Goal: Check status: Check status

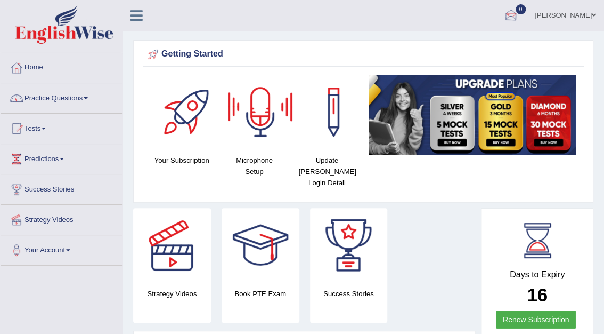
click at [519, 18] on div at bounding box center [511, 16] width 16 height 16
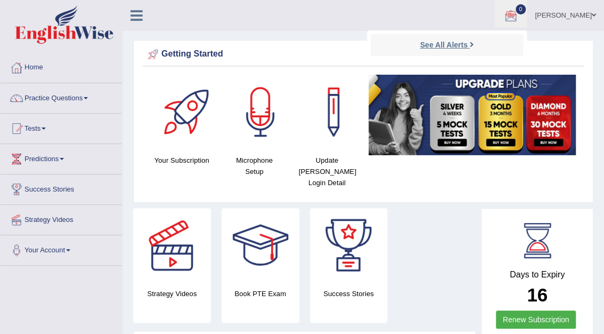
click at [476, 45] on link "See All Alerts" at bounding box center [446, 45] width 59 height 12
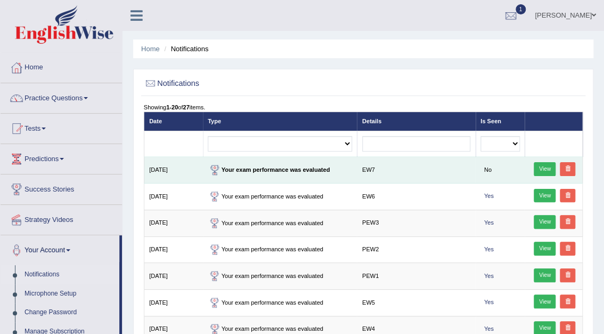
click at [543, 167] on link "View" at bounding box center [545, 169] width 22 height 14
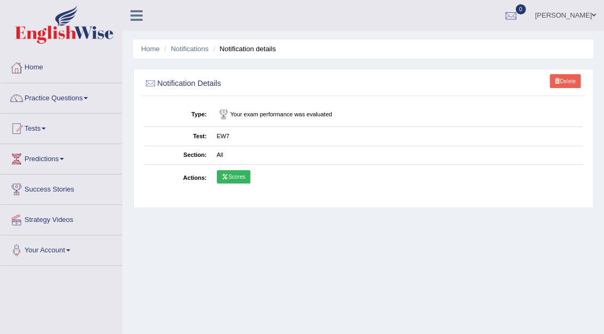
click at [236, 175] on link "Scores" at bounding box center [234, 177] width 34 height 14
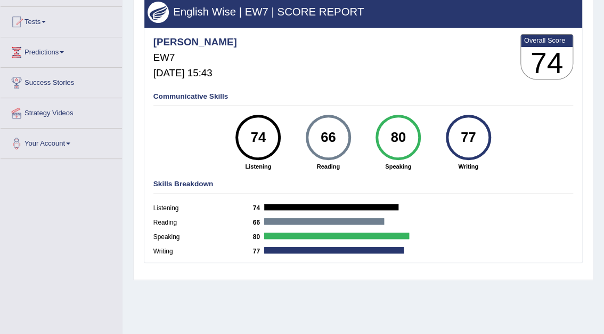
scroll to position [108, 0]
